Goal: Find specific page/section: Find specific page/section

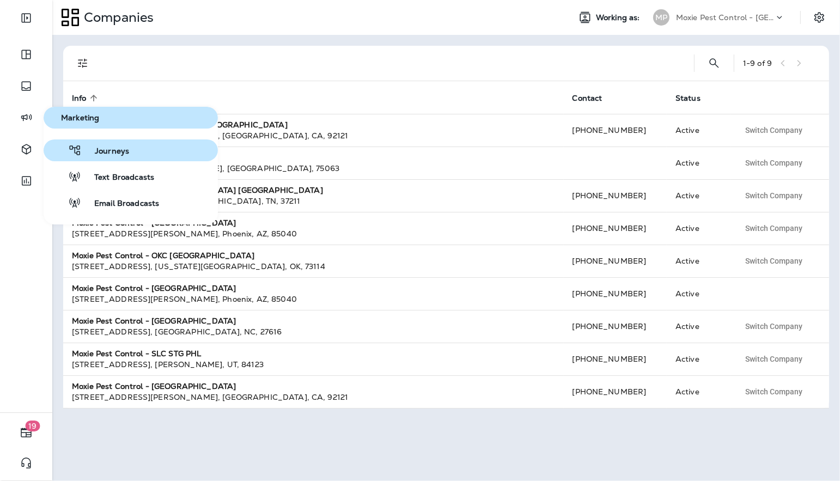
click at [104, 156] on span "Journeys" at bounding box center [105, 152] width 47 height 10
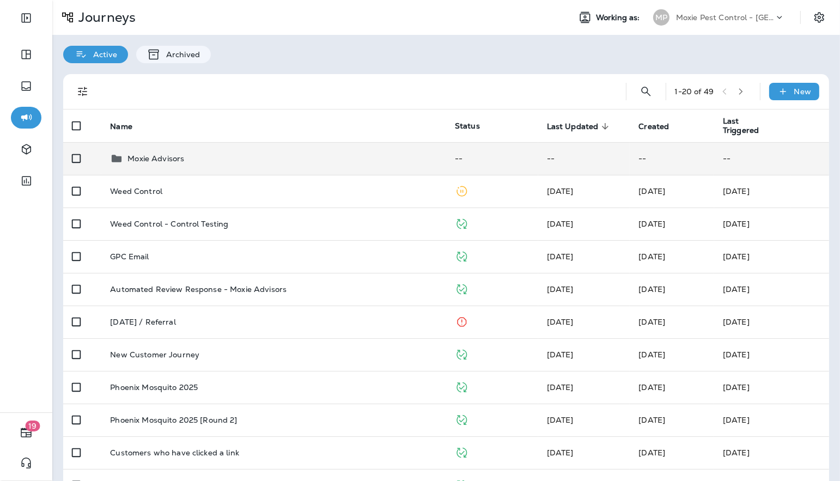
click at [184, 160] on div "Moxie Advisors" at bounding box center [274, 158] width 328 height 13
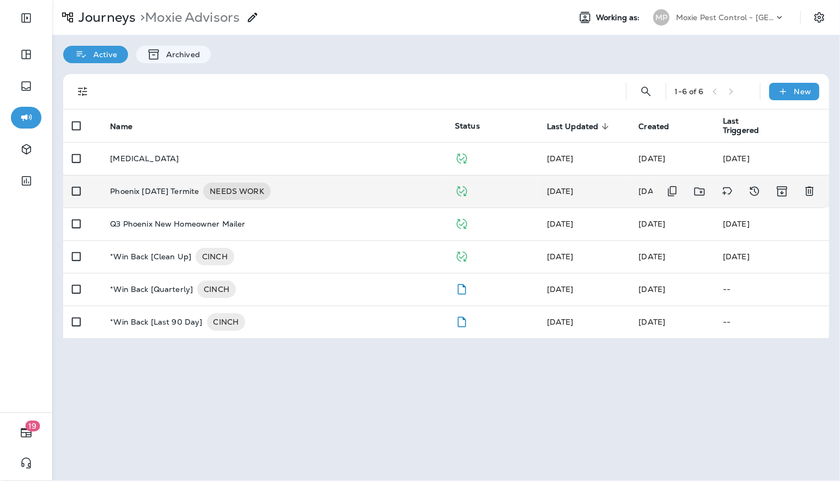
click at [189, 189] on p "Phoenix [DATE] Termite" at bounding box center [154, 191] width 89 height 17
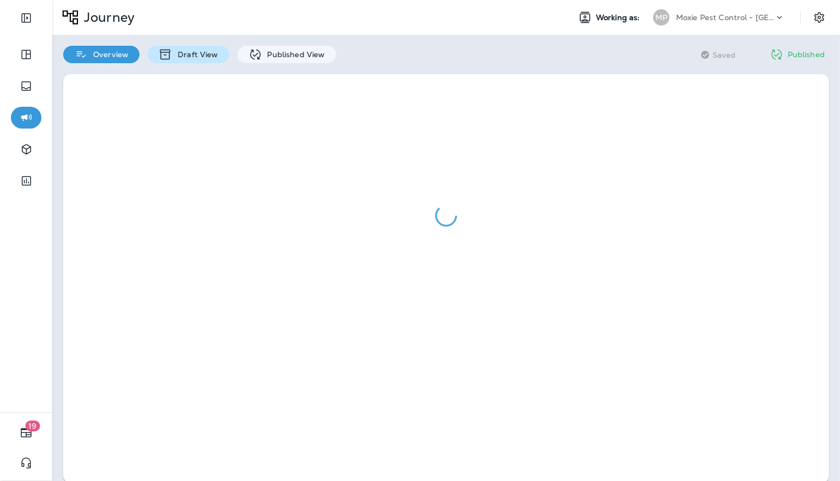
click at [208, 57] on p "Draft View" at bounding box center [195, 54] width 46 height 9
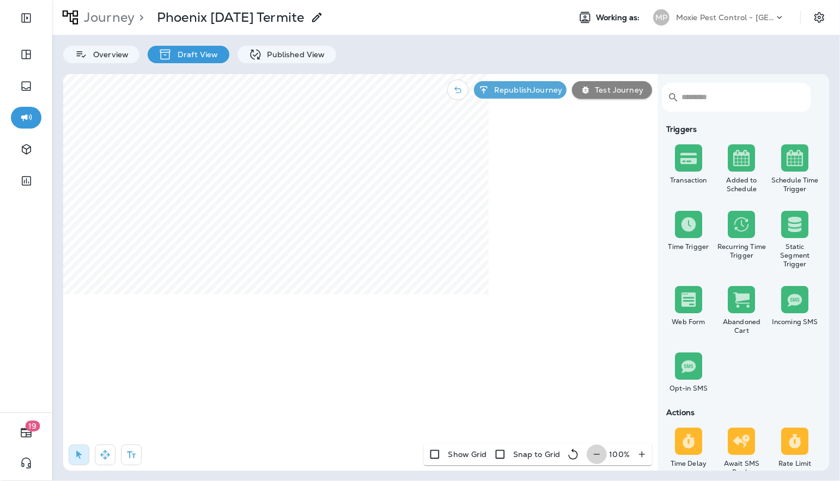
click at [602, 455] on icon "button" at bounding box center [596, 454] width 11 height 11
click at [602, 455] on icon "button" at bounding box center [601, 454] width 6 height 1
click at [602, 455] on icon "button" at bounding box center [602, 454] width 6 height 1
click at [602, 455] on icon "button" at bounding box center [601, 454] width 6 height 1
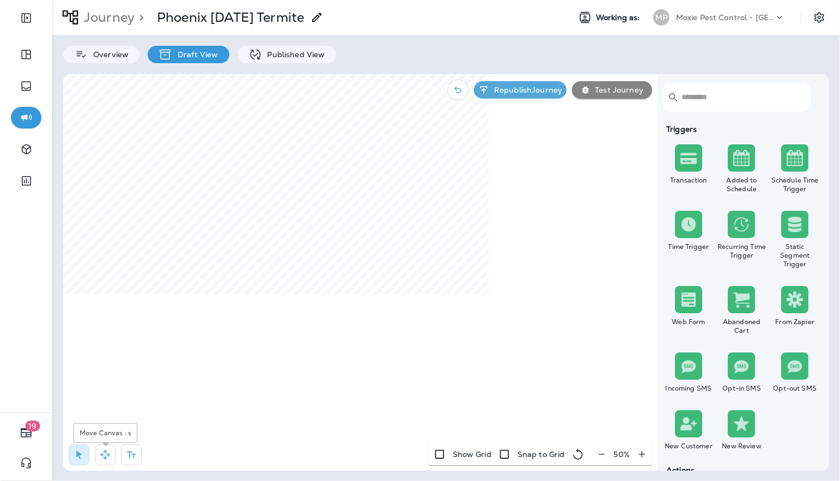
click at [101, 459] on icon "button" at bounding box center [105, 455] width 11 height 11
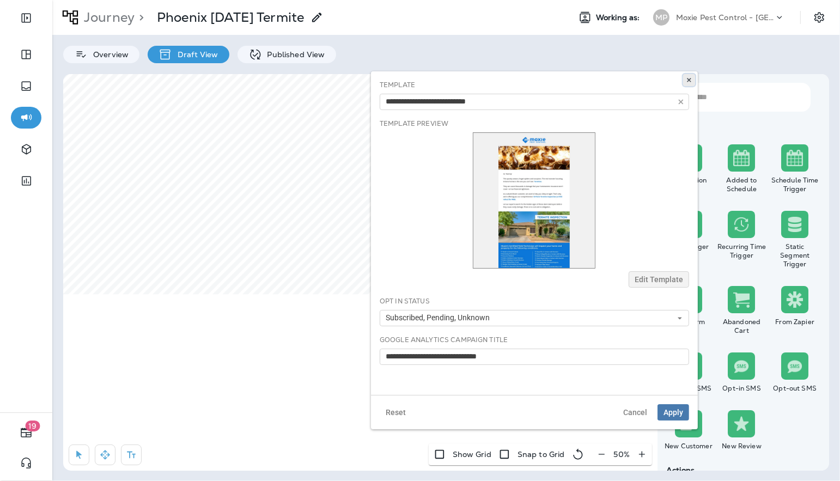
click at [693, 82] on button at bounding box center [689, 80] width 12 height 12
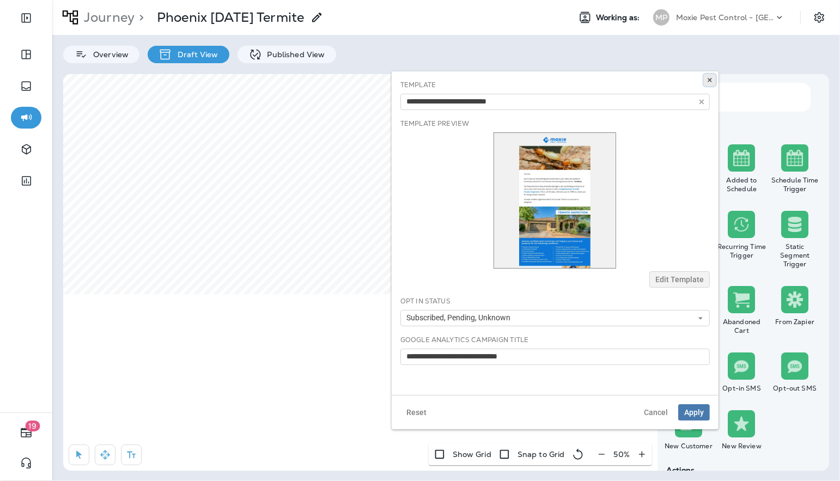
click at [707, 81] on icon at bounding box center [710, 80] width 7 height 7
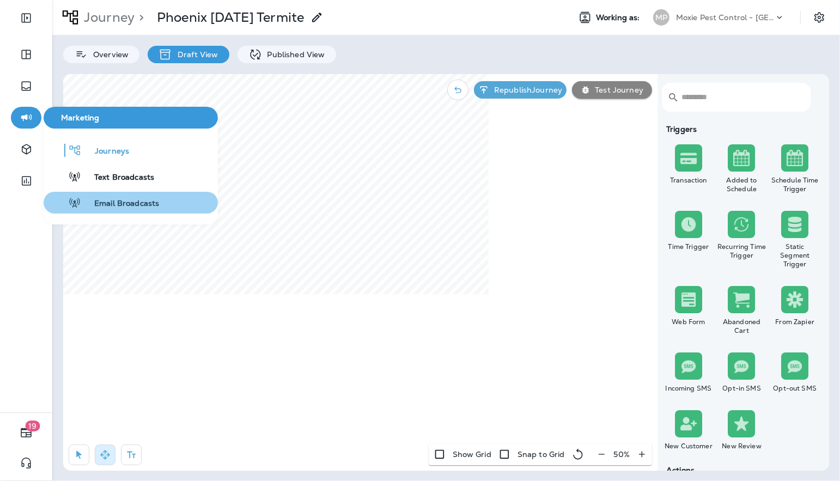
click at [99, 197] on div "Email Broadcasts" at bounding box center [103, 202] width 111 height 13
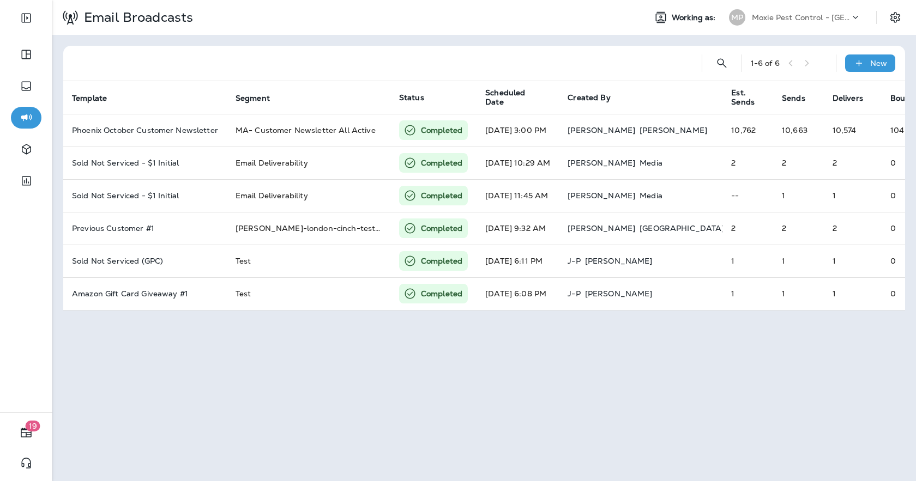
click at [40, 123] on button "button" at bounding box center [26, 118] width 31 height 22
